Goal: Information Seeking & Learning: Learn about a topic

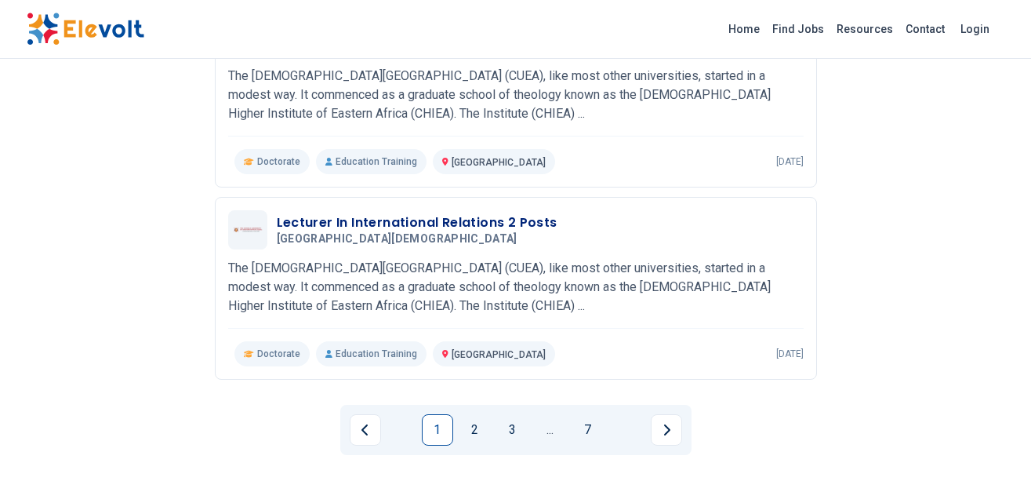
scroll to position [1804, 0]
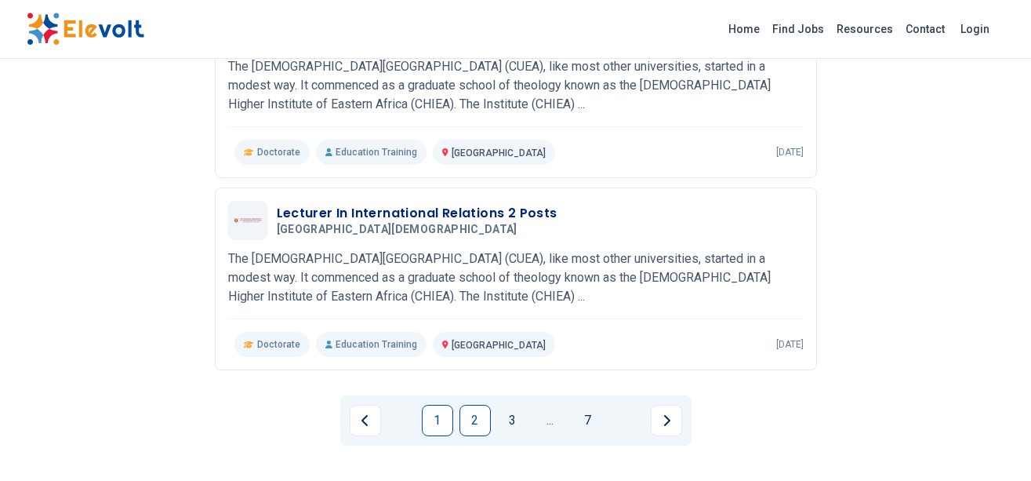
click at [470, 420] on link "2" at bounding box center [475, 420] width 31 height 31
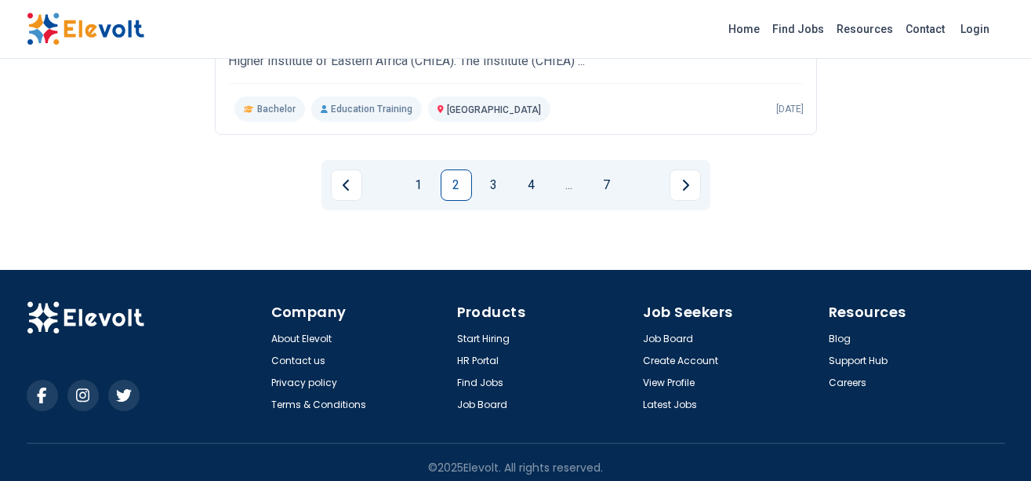
scroll to position [2049, 0]
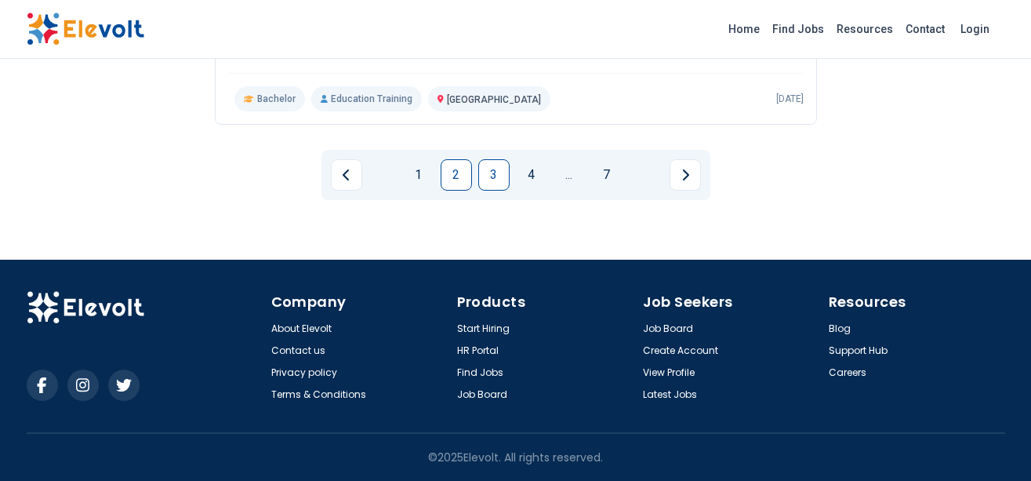
click at [488, 176] on link "3" at bounding box center [493, 174] width 31 height 31
click at [529, 166] on link "4" at bounding box center [531, 174] width 31 height 31
click at [547, 180] on link "5" at bounding box center [550, 174] width 31 height 31
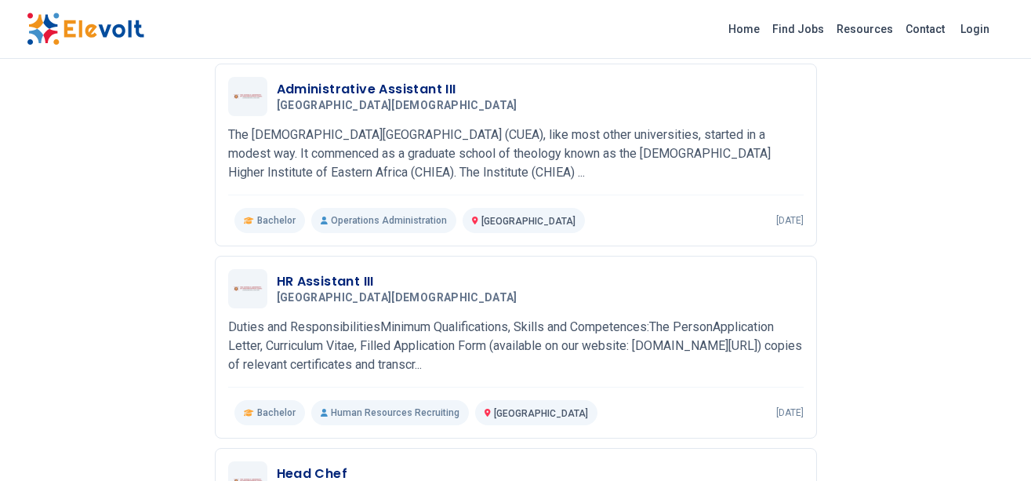
scroll to position [559, 0]
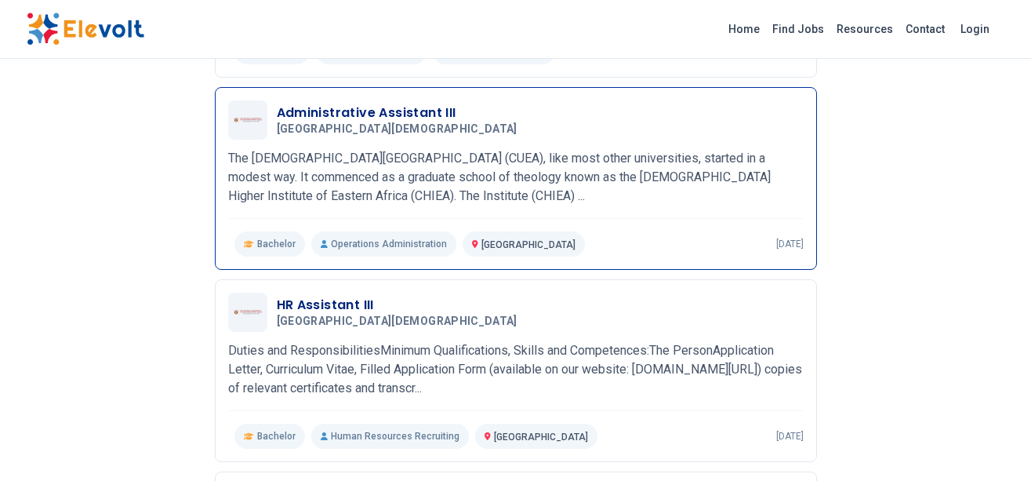
click at [378, 111] on h3 "Administrative Assistant III" at bounding box center [400, 113] width 247 height 19
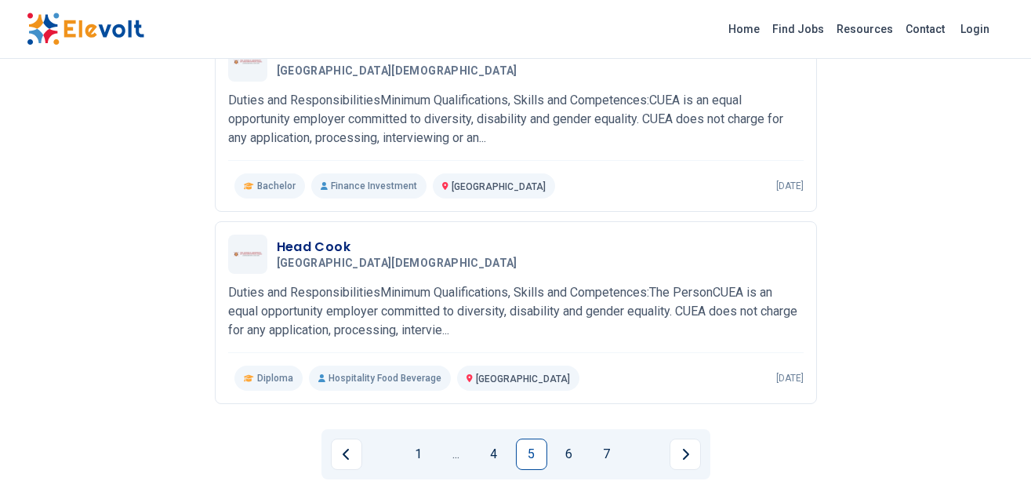
scroll to position [1814, 0]
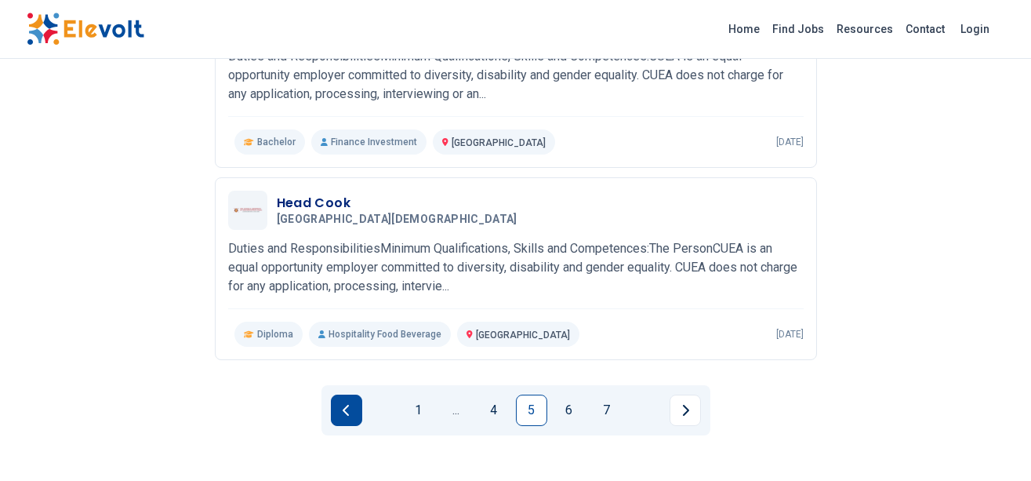
click at [343, 403] on button "Previous page" at bounding box center [346, 409] width 31 height 31
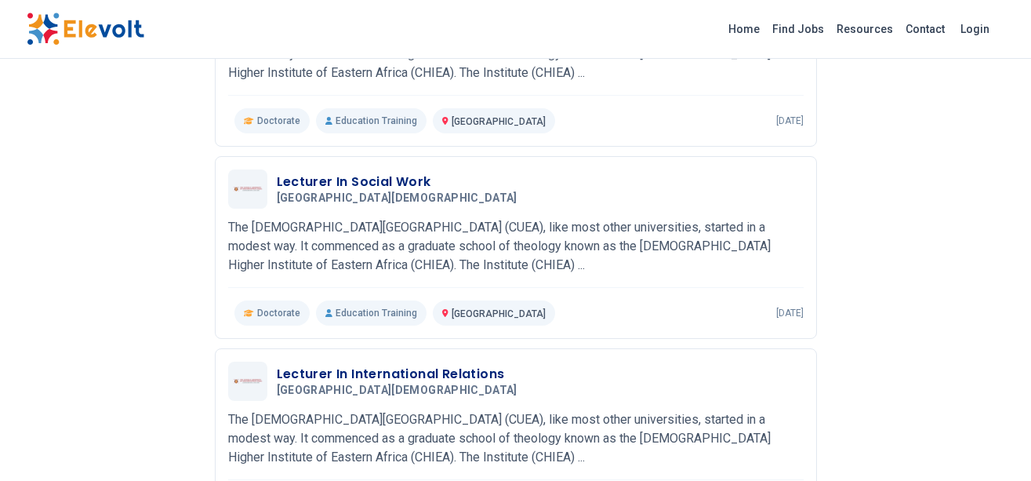
scroll to position [245, 0]
